Goal: Navigation & Orientation: Find specific page/section

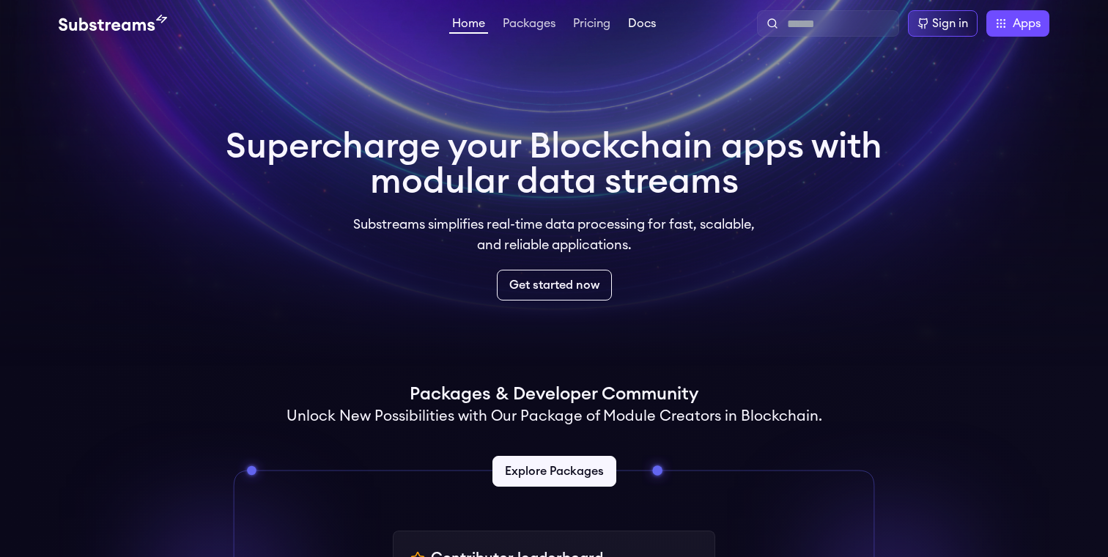
click at [642, 23] on link "Docs" at bounding box center [642, 25] width 34 height 15
click at [664, 29] on div "Sign in Apps Subgraph Studio Graph Explorer Substreams.dev The Graph Market" at bounding box center [854, 23] width 391 height 26
